Goal: Find specific page/section: Find specific page/section

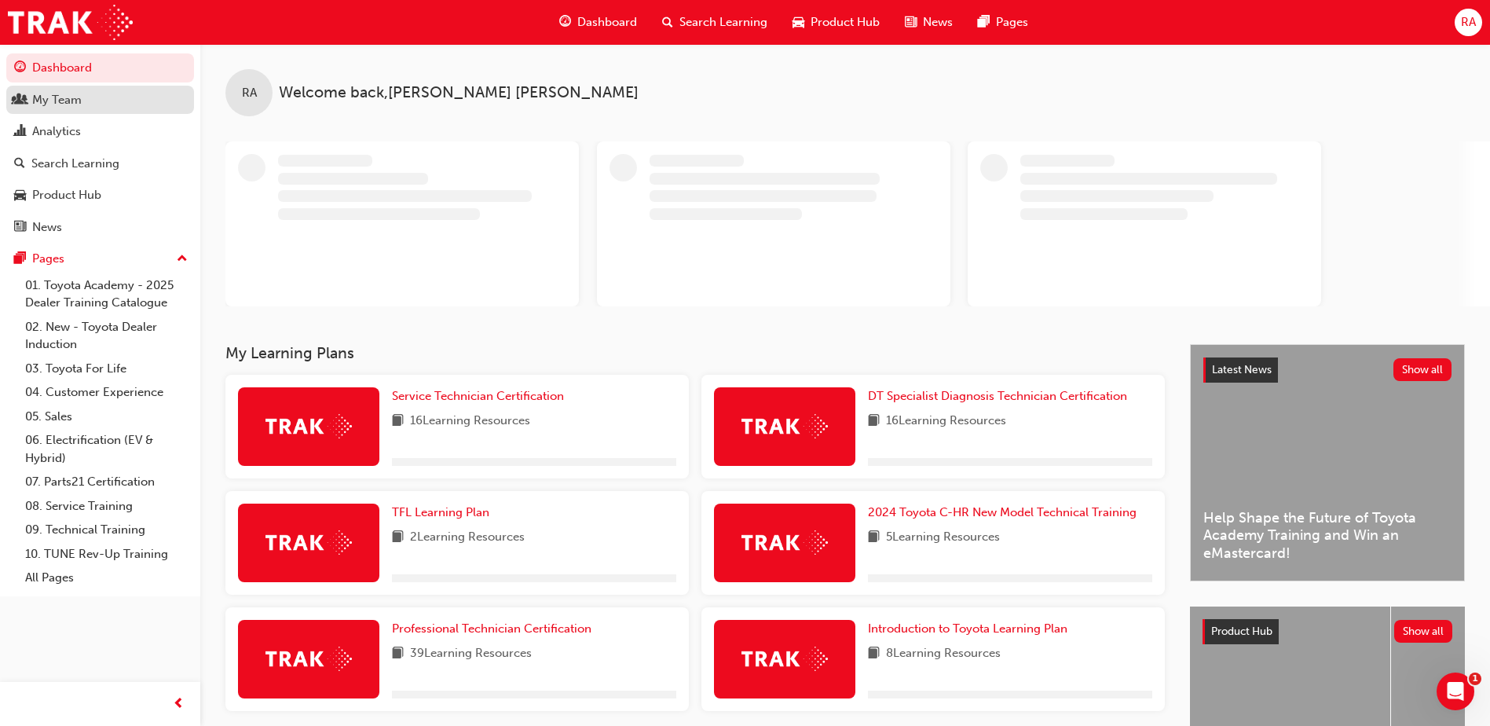
drag, startPoint x: 46, startPoint y: 86, endPoint x: 126, endPoint y: 110, distance: 83.5
click at [46, 86] on link "My Team" at bounding box center [100, 100] width 188 height 29
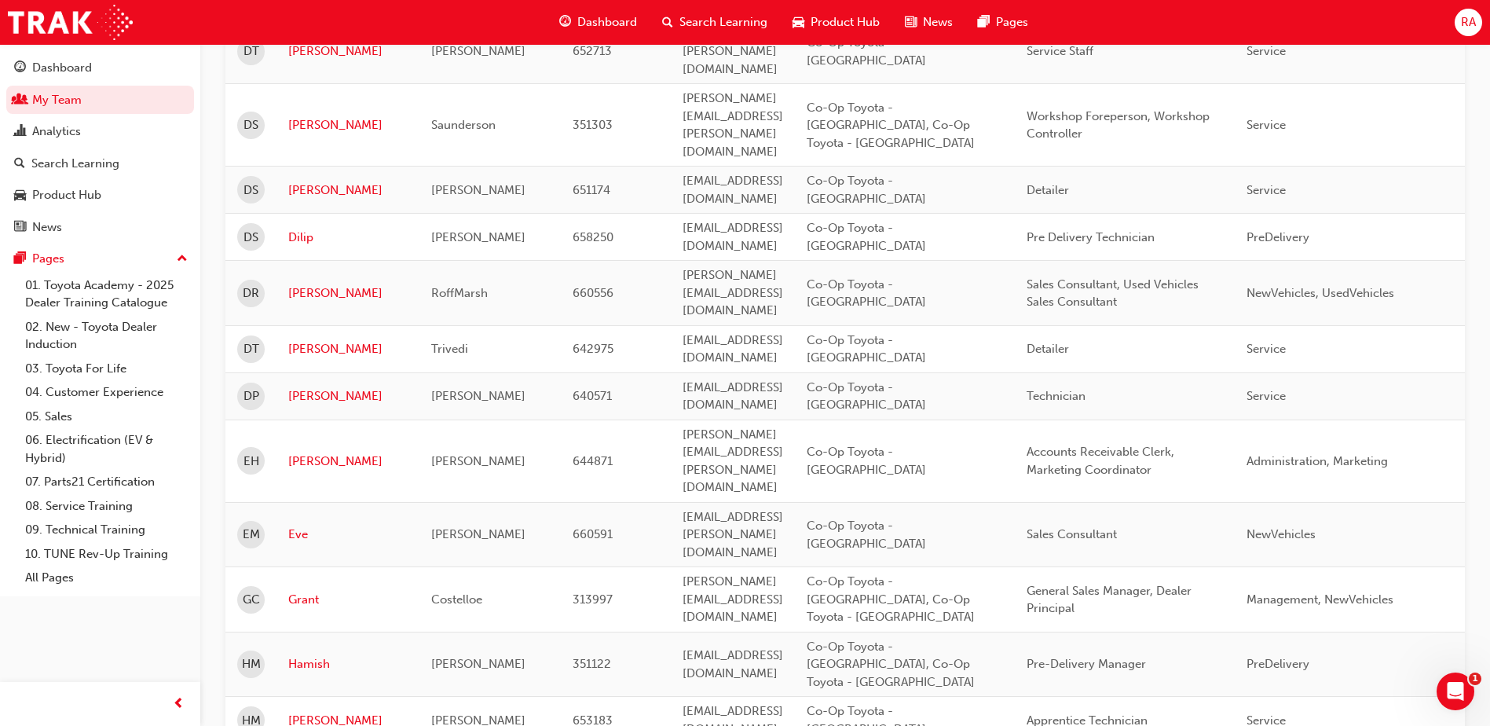
scroll to position [1884, 0]
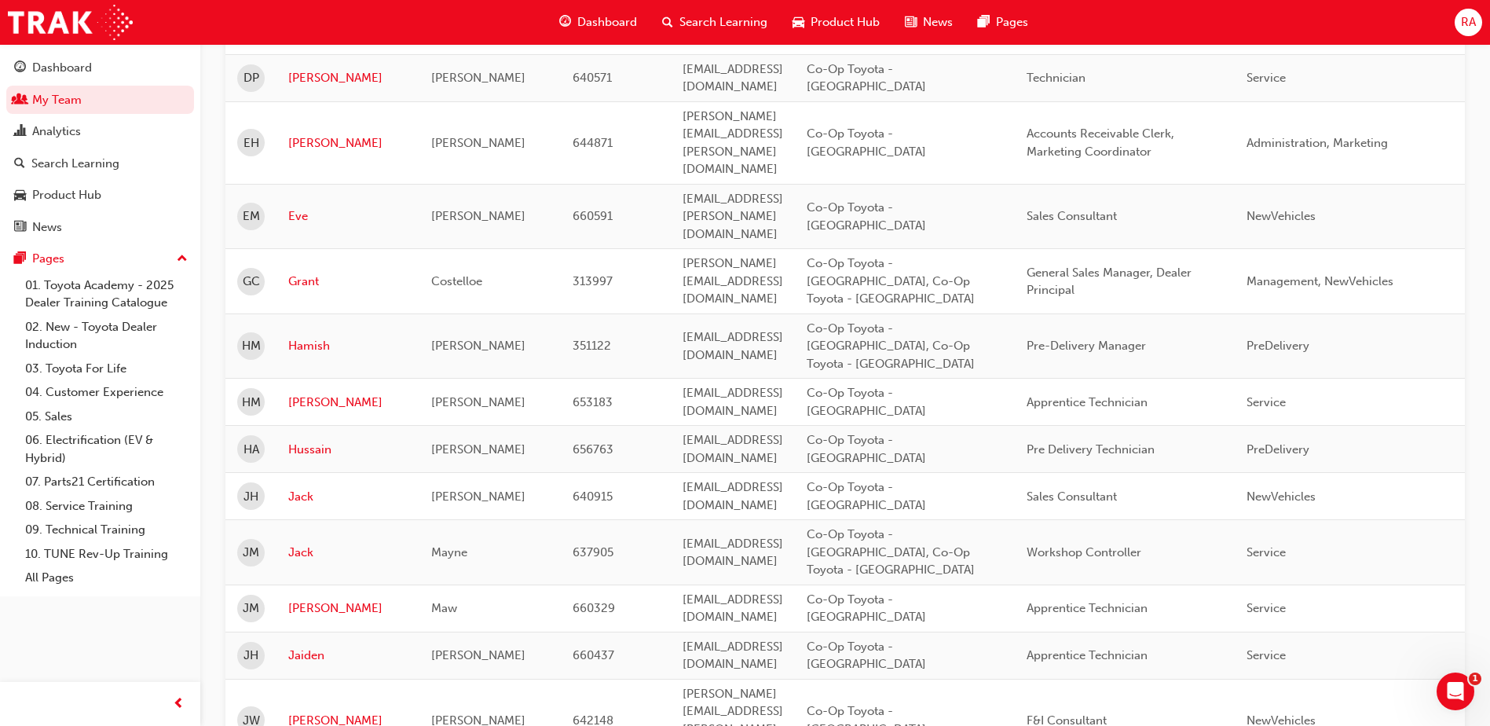
click at [247, 599] on span "JM" at bounding box center [251, 608] width 16 height 18
click at [287, 584] on td "[PERSON_NAME]" at bounding box center [347, 607] width 143 height 47
click at [298, 599] on link "[PERSON_NAME]" at bounding box center [347, 608] width 119 height 18
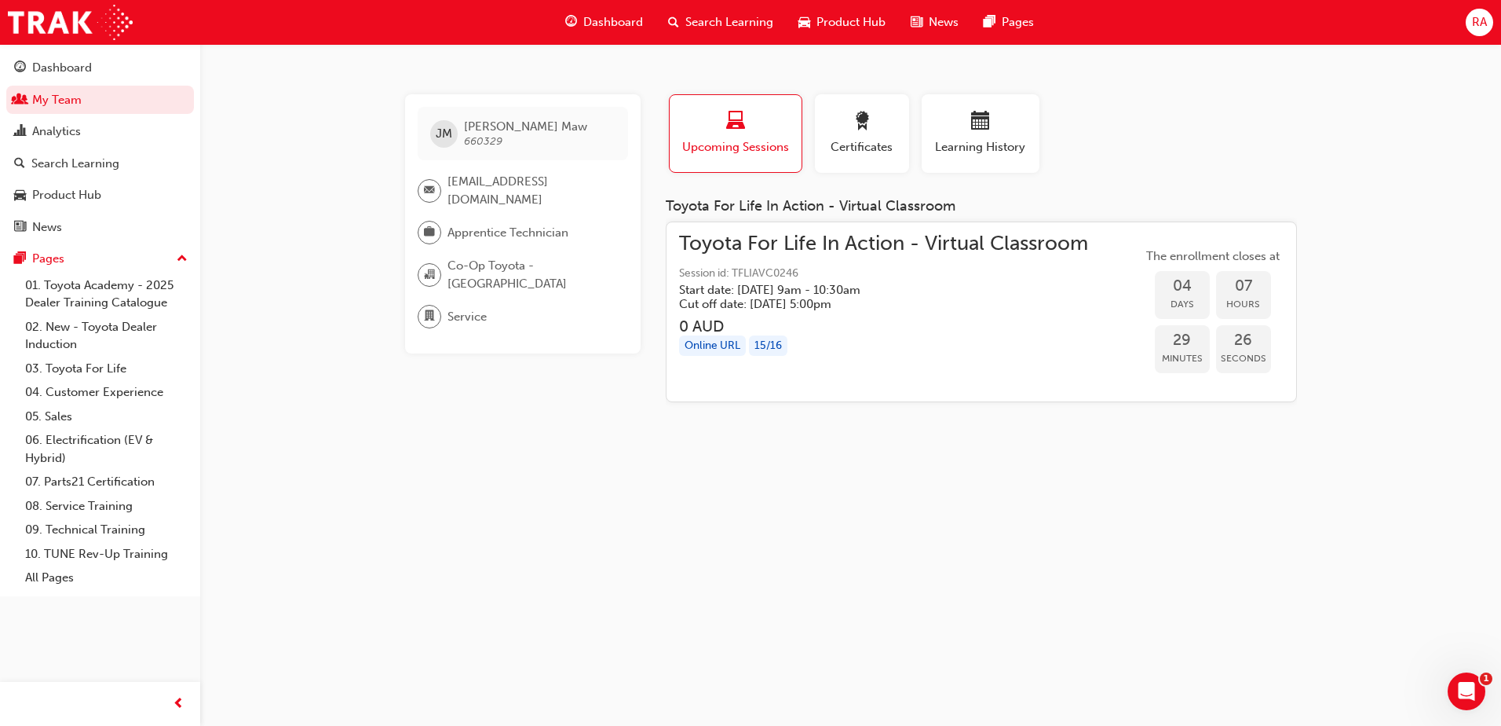
click at [516, 144] on span "[PERSON_NAME] 660329" at bounding box center [525, 133] width 123 height 28
